Goal: Task Accomplishment & Management: Use online tool/utility

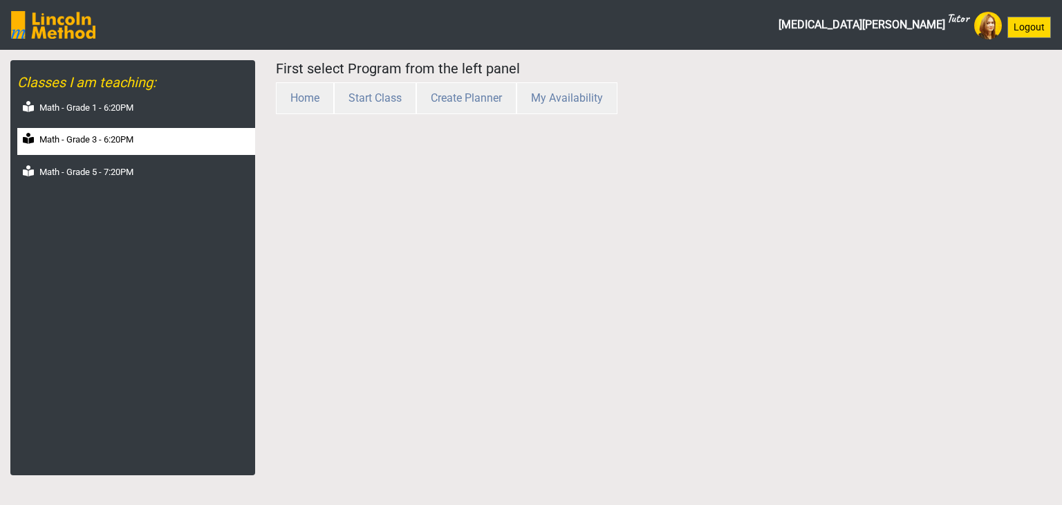
click at [97, 139] on label "Math - Grade 3 - 6:20PM" at bounding box center [86, 140] width 94 height 14
select select "month"
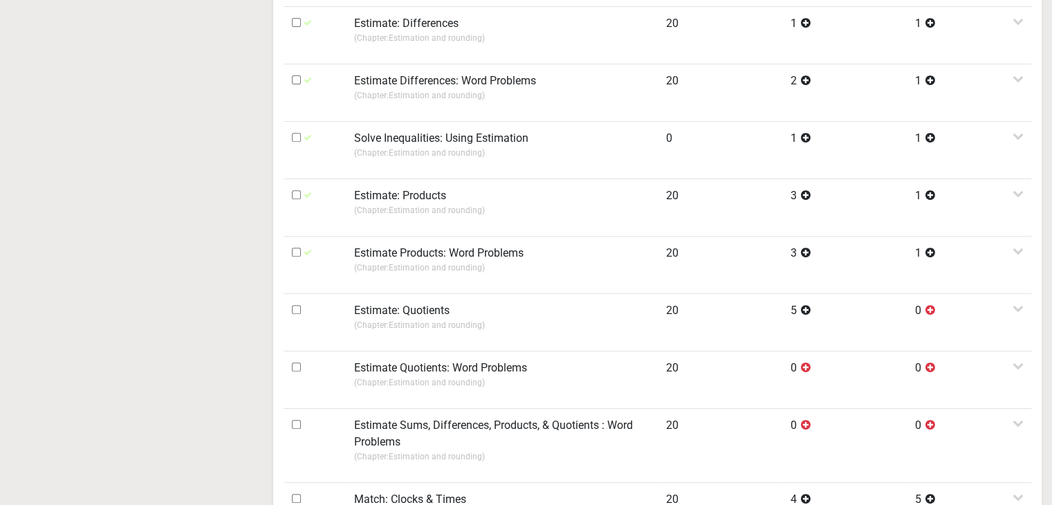
scroll to position [553, 0]
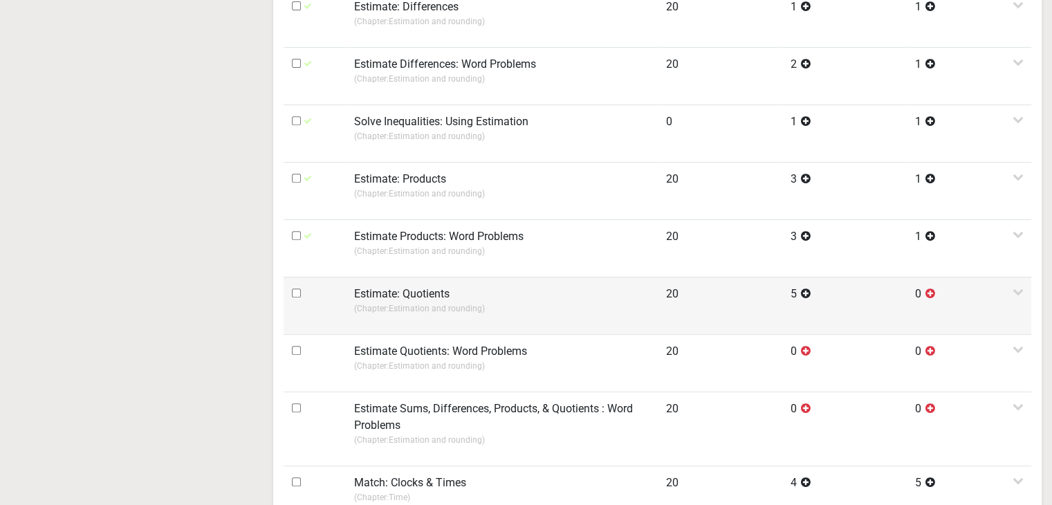
click at [299, 290] on input "checkbox" at bounding box center [296, 292] width 9 height 9
checkbox input "true"
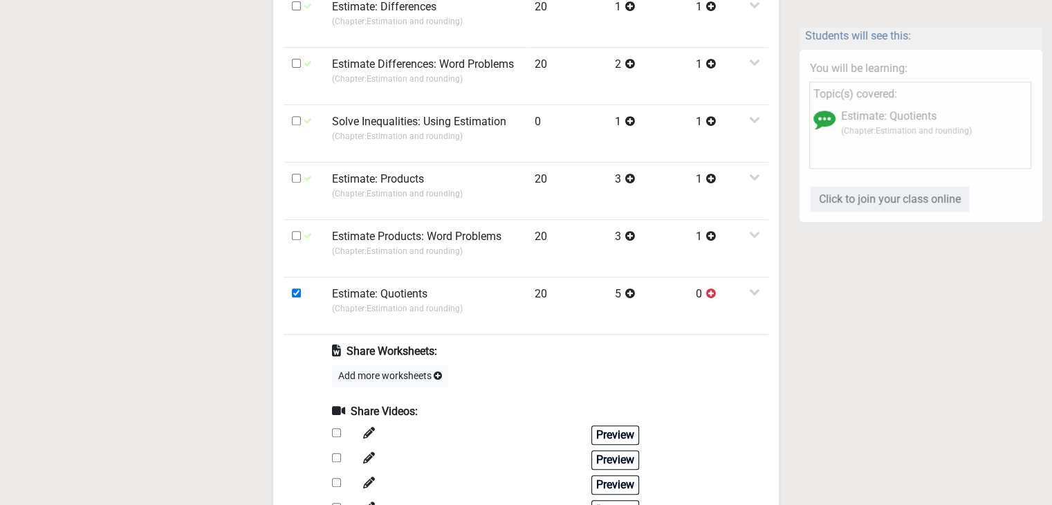
click at [335, 428] on input "checkbox" at bounding box center [336, 432] width 9 height 9
checkbox input "true"
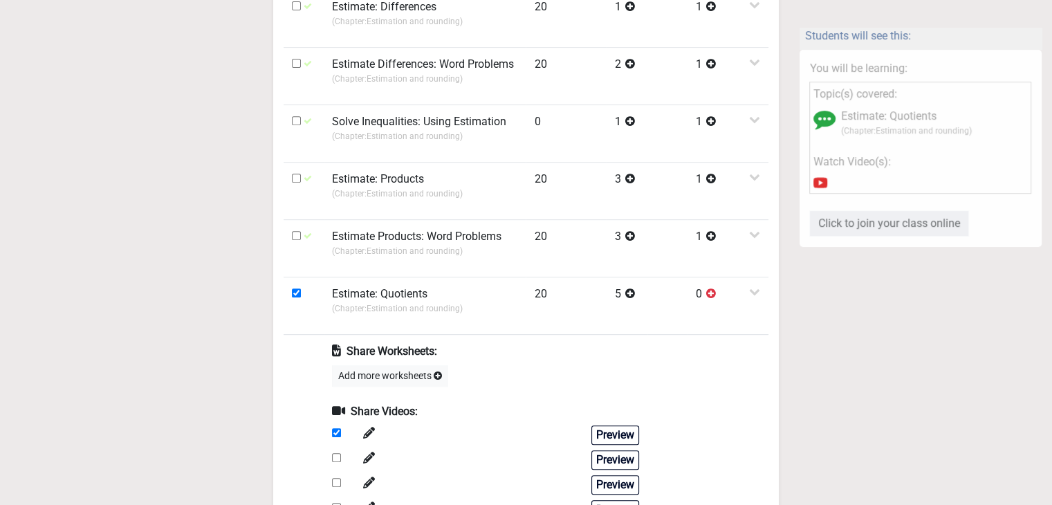
click at [339, 454] on input "checkbox" at bounding box center [336, 457] width 9 height 9
checkbox input "true"
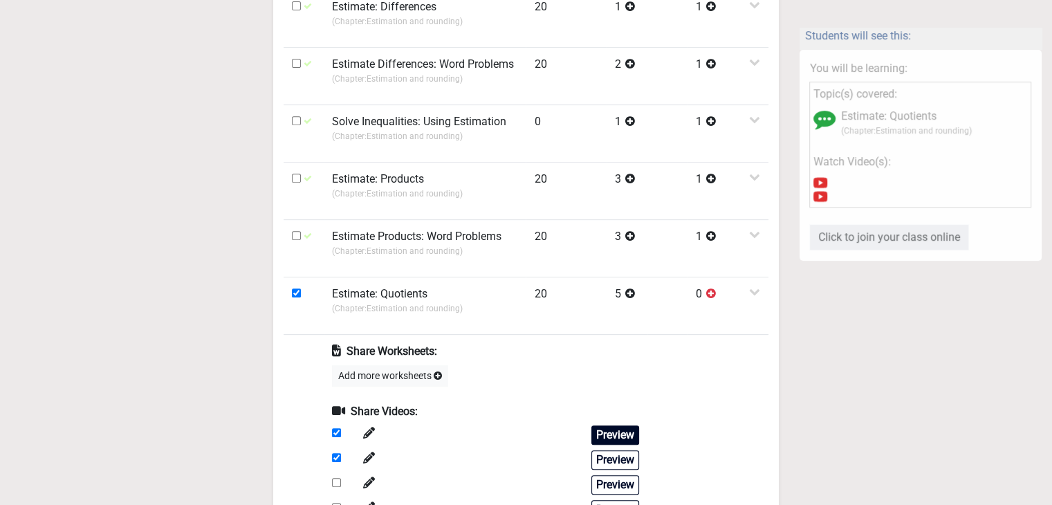
click at [599, 432] on button "Preview" at bounding box center [615, 434] width 48 height 19
click at [611, 450] on button "Preview" at bounding box center [615, 459] width 48 height 19
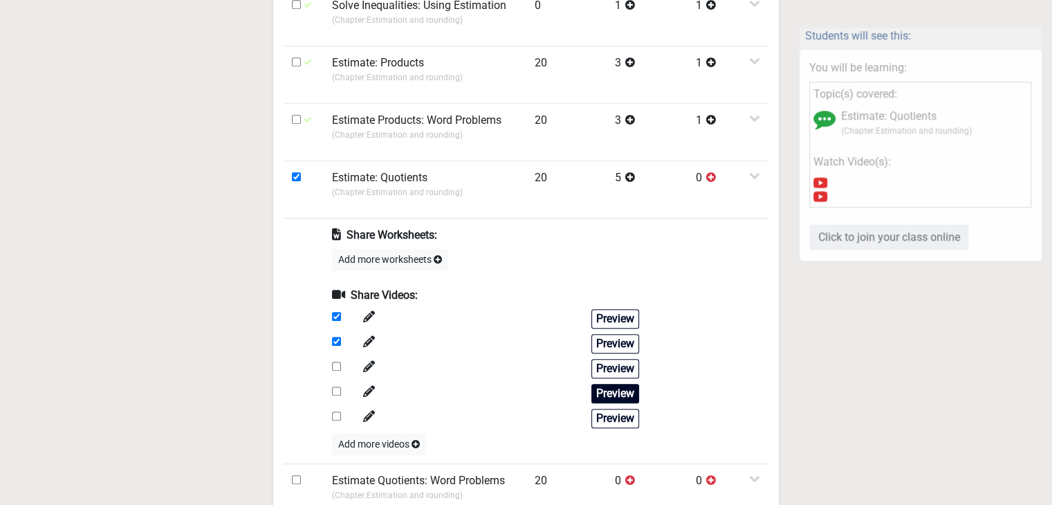
scroll to position [691, 0]
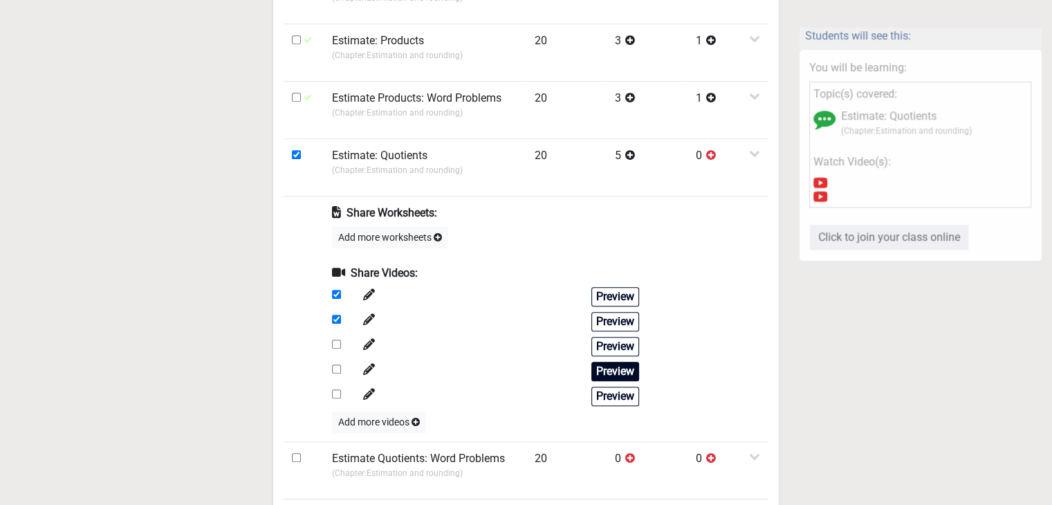
click at [606, 362] on button "Preview" at bounding box center [615, 371] width 48 height 19
click at [614, 393] on button "Preview" at bounding box center [615, 395] width 48 height 19
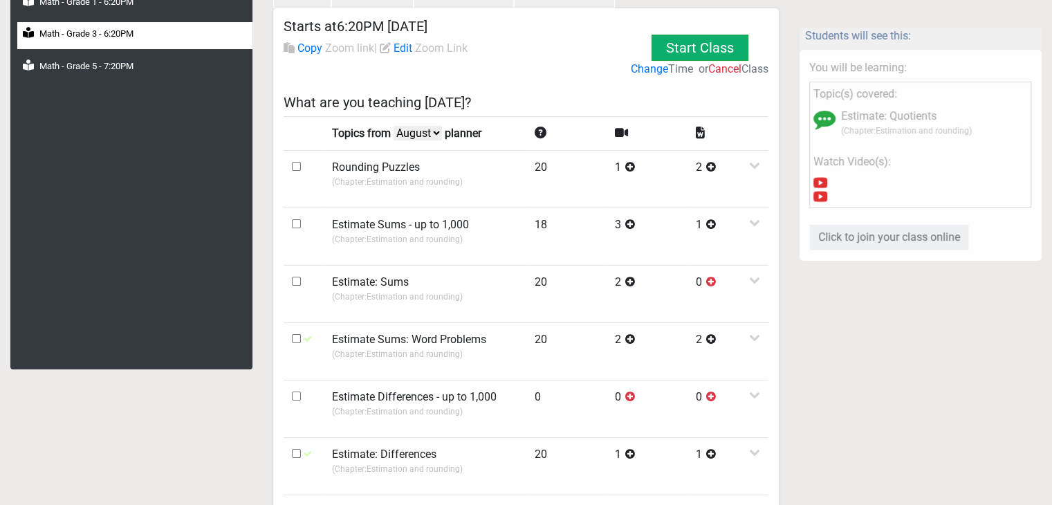
scroll to position [0, 0]
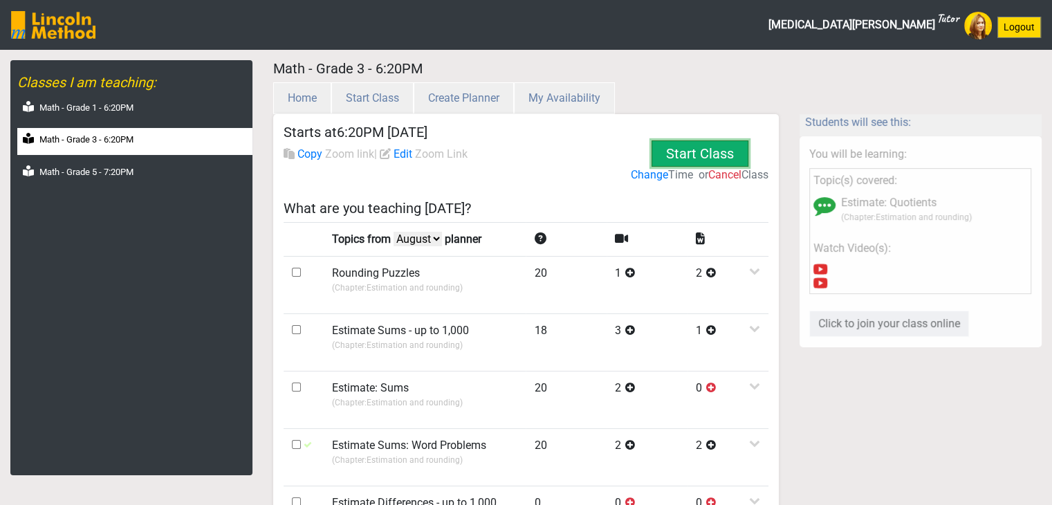
click at [690, 148] on button "Start Class" at bounding box center [699, 153] width 97 height 26
